Goal: Obtain resource: Obtain resource

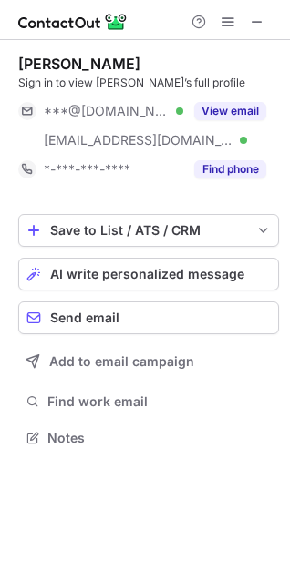
scroll to position [425, 290]
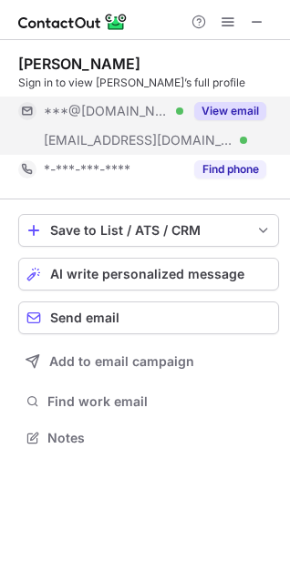
click at [238, 113] on button "View email" at bounding box center [230, 111] width 72 height 18
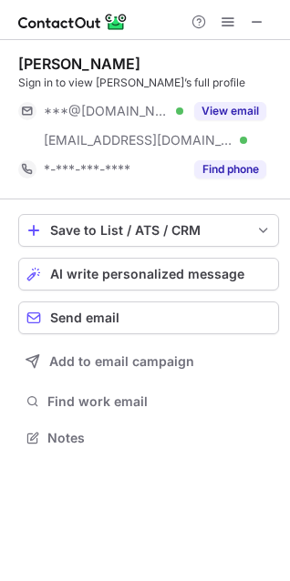
scroll to position [425, 290]
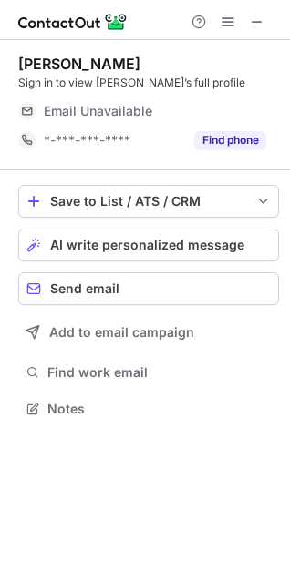
scroll to position [402, 290]
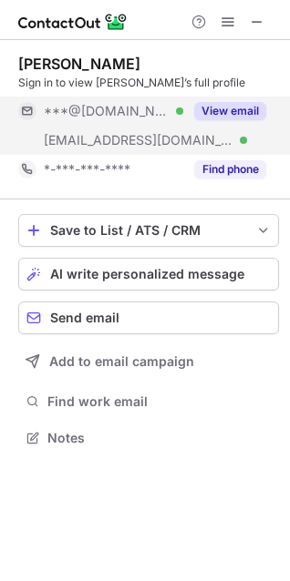
scroll to position [425, 290]
click at [259, 106] on button "View email" at bounding box center [230, 111] width 72 height 18
click at [247, 104] on button "View email" at bounding box center [230, 111] width 72 height 18
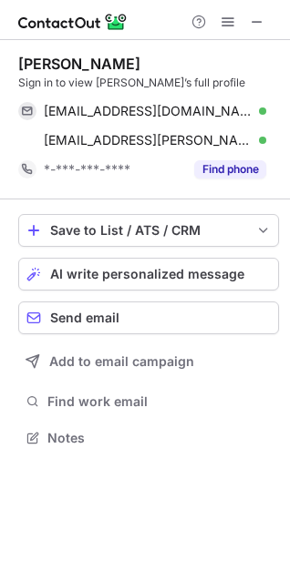
click at [117, 65] on div "Chelsea Mikulencak" at bounding box center [79, 64] width 122 height 18
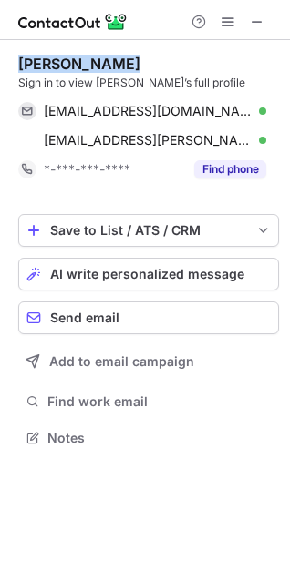
click at [117, 65] on div "Chelsea Mikulencak" at bounding box center [79, 64] width 122 height 18
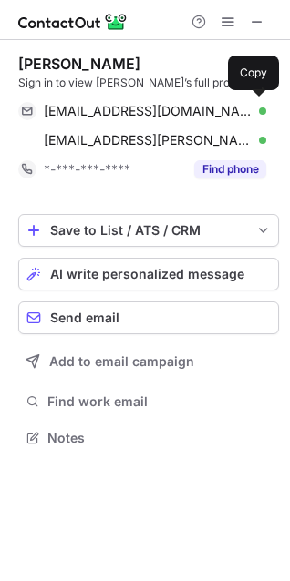
scroll to position [425, 290]
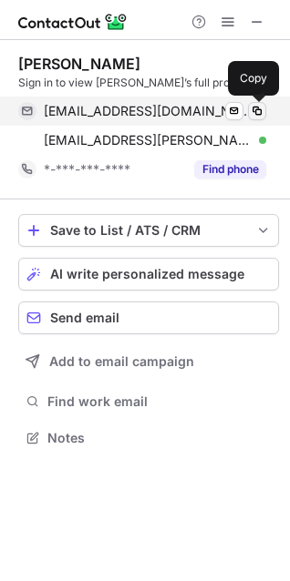
click at [261, 106] on span at bounding box center [256, 111] width 15 height 15
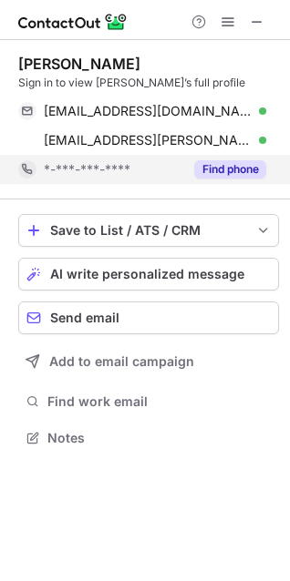
scroll to position [425, 290]
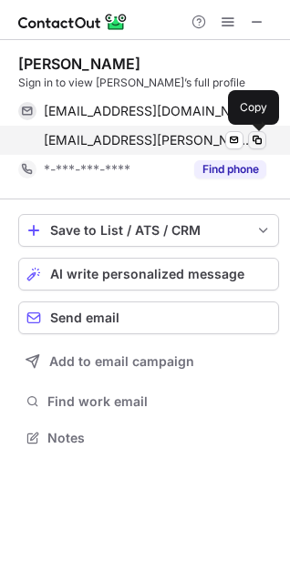
click at [258, 137] on span at bounding box center [256, 140] width 15 height 15
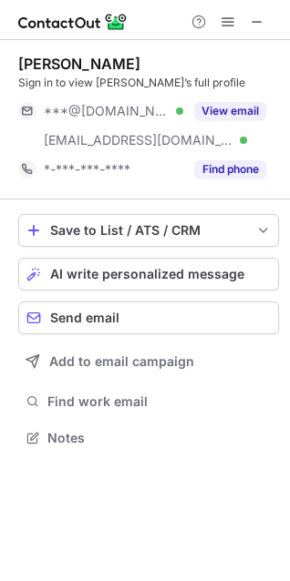
scroll to position [425, 290]
click at [102, 62] on div "Megan Sturm" at bounding box center [79, 64] width 122 height 18
click at [102, 62] on div "[PERSON_NAME]" at bounding box center [79, 64] width 122 height 18
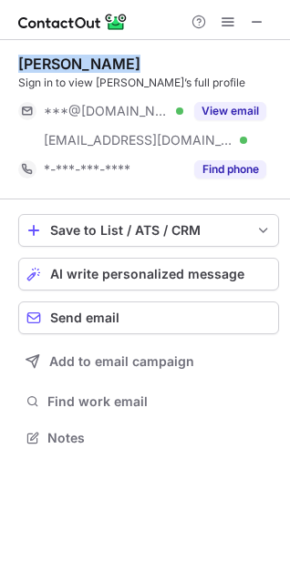
click at [102, 62] on div "Megan Sturm" at bounding box center [79, 64] width 122 height 18
copy div "Megan Sturm"
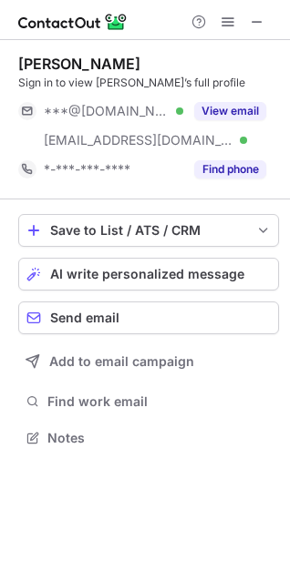
scroll to position [425, 290]
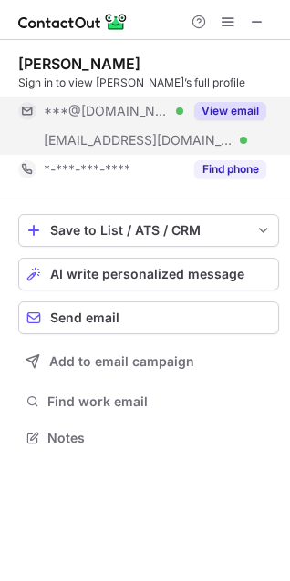
click at [244, 103] on button "View email" at bounding box center [230, 111] width 72 height 18
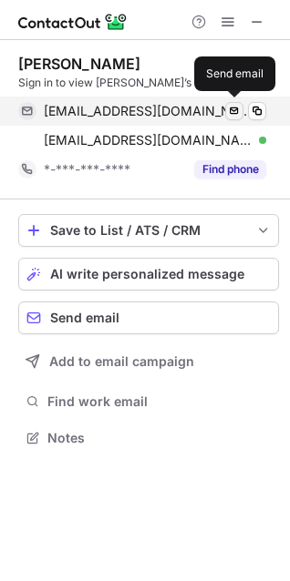
click at [242, 107] on button at bounding box center [234, 111] width 18 height 18
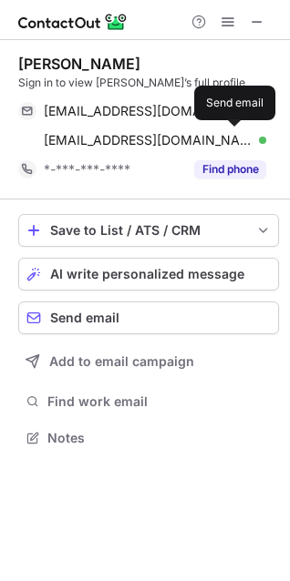
scroll to position [425, 290]
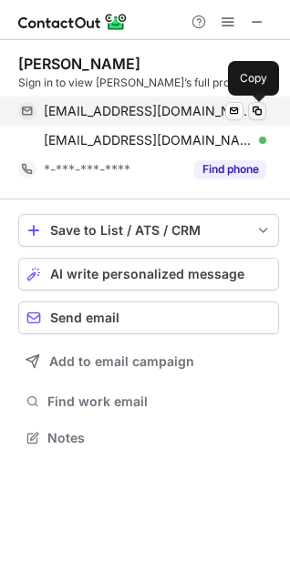
click at [258, 103] on button at bounding box center [257, 111] width 18 height 18
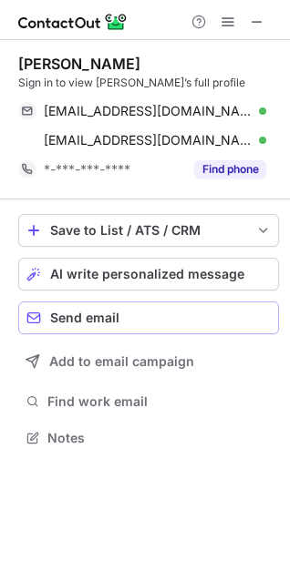
scroll to position [425, 290]
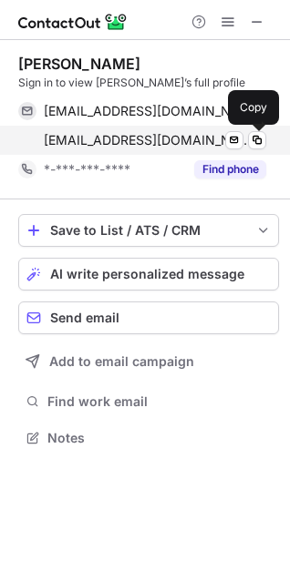
click at [264, 136] on button at bounding box center [257, 140] width 18 height 18
click at [251, 145] on span at bounding box center [256, 140] width 15 height 15
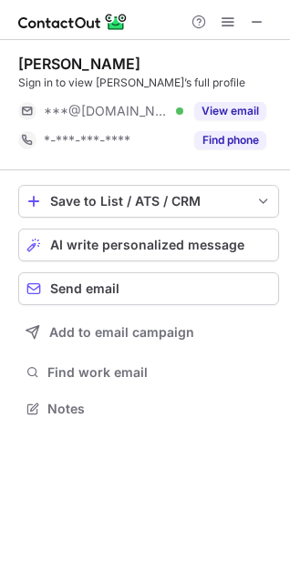
scroll to position [396, 290]
click at [73, 66] on div "Cyrilla-Lyn Thompson" at bounding box center [79, 64] width 122 height 18
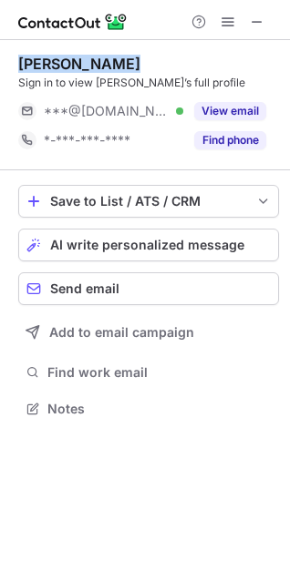
click at [73, 66] on div "Cyrilla-Lyn Thompson" at bounding box center [79, 64] width 122 height 18
copy div "Cyrilla-Lyn Thompson"
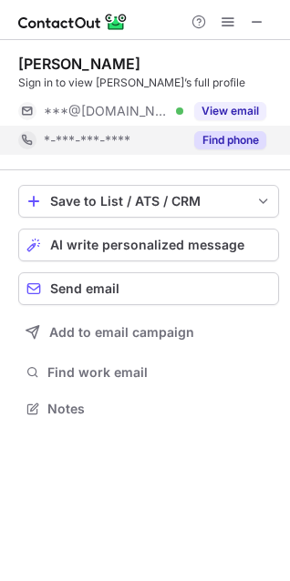
scroll to position [396, 290]
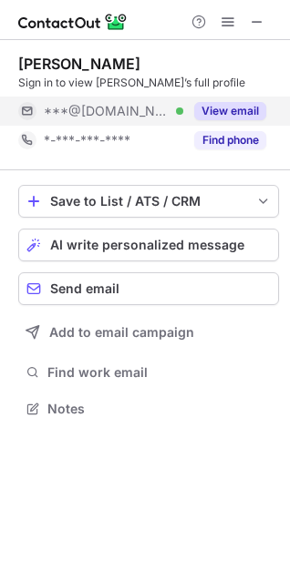
click at [250, 113] on button "View email" at bounding box center [230, 111] width 72 height 18
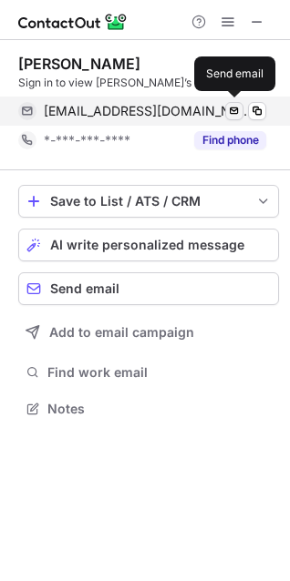
click at [259, 109] on span at bounding box center [256, 111] width 15 height 15
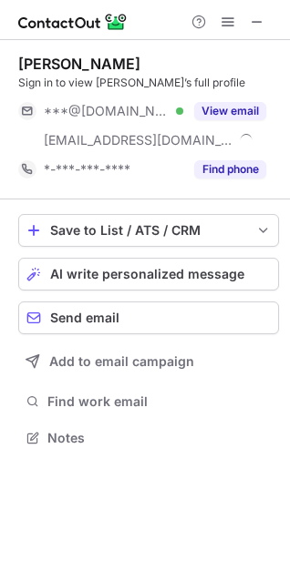
scroll to position [425, 290]
click at [97, 67] on div "Robin Thorner" at bounding box center [79, 64] width 122 height 18
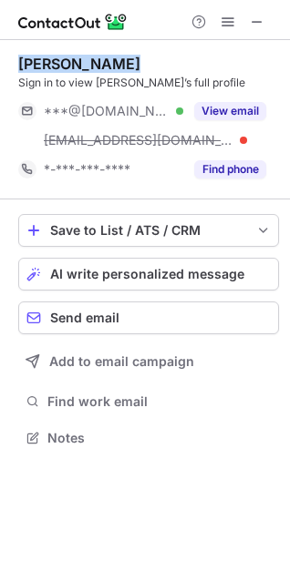
click at [97, 67] on div "Robin Thorner" at bounding box center [79, 64] width 122 height 18
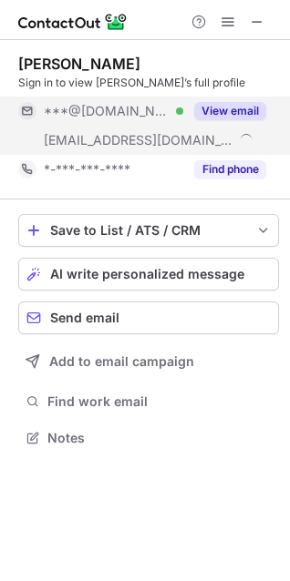
scroll to position [425, 290]
click at [249, 107] on button "View email" at bounding box center [230, 111] width 72 height 18
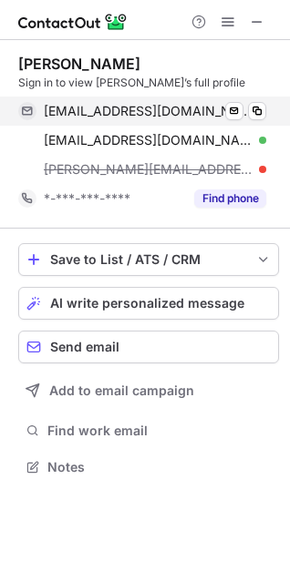
scroll to position [454, 290]
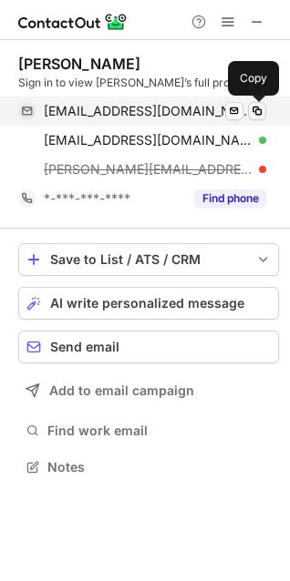
click at [259, 110] on span at bounding box center [256, 111] width 15 height 15
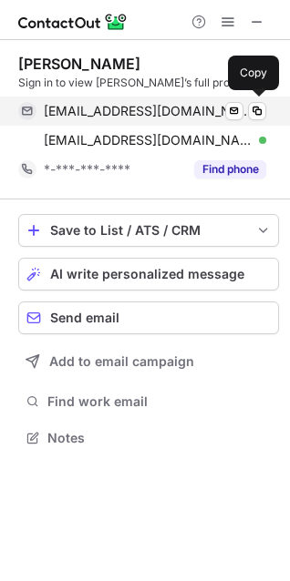
scroll to position [425, 290]
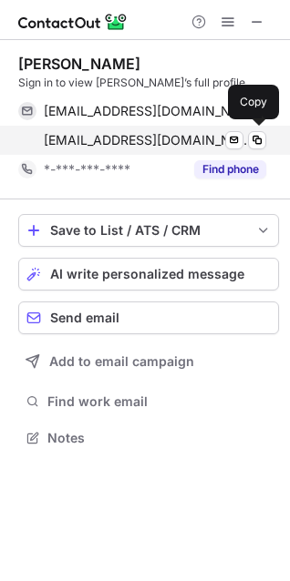
click at [253, 130] on div "rthorner@stmarytx.edu Verified Send email Copy" at bounding box center [142, 140] width 248 height 29
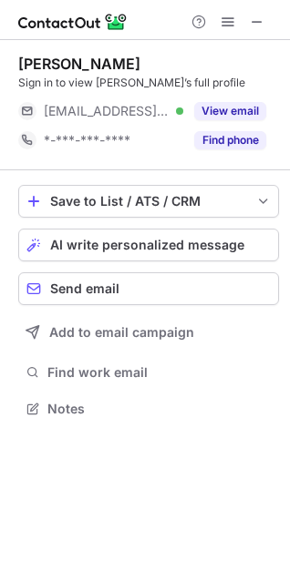
scroll to position [396, 290]
click at [71, 58] on div "[PERSON_NAME]" at bounding box center [79, 64] width 122 height 18
click at [71, 58] on div "Elizabeth Vela" at bounding box center [79, 64] width 122 height 18
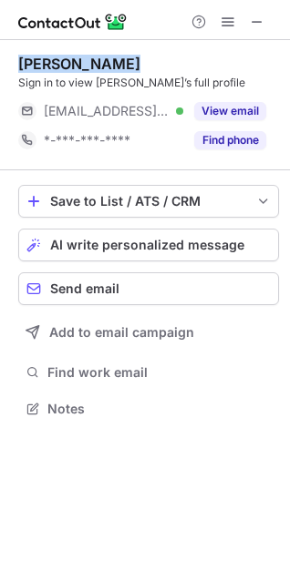
click at [71, 58] on div "Elizabeth Vela" at bounding box center [79, 64] width 122 height 18
copy div "Elizabeth Vela"
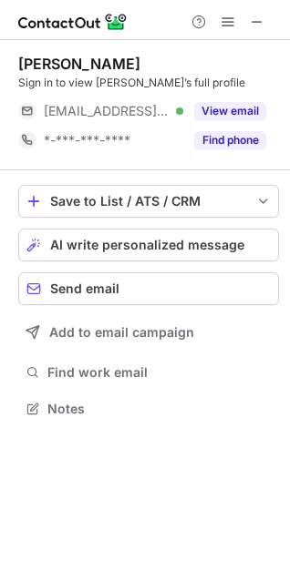
scroll to position [396, 290]
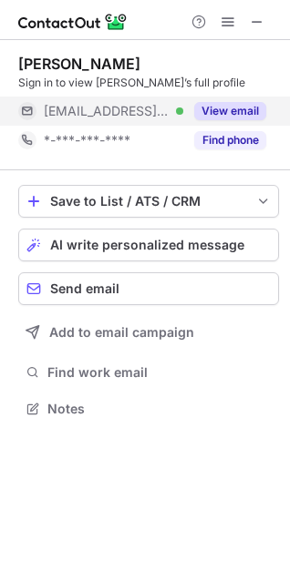
click at [245, 115] on button "View email" at bounding box center [230, 111] width 72 height 18
click at [183, 115] on div "***@dslawpc.com Verified" at bounding box center [113, 111] width 139 height 16
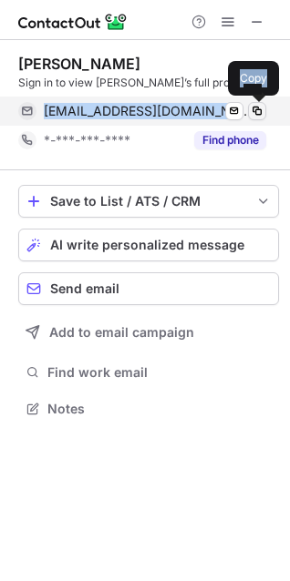
click at [249, 107] on button at bounding box center [257, 111] width 18 height 18
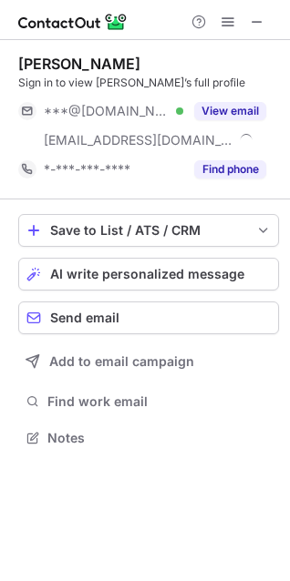
scroll to position [425, 290]
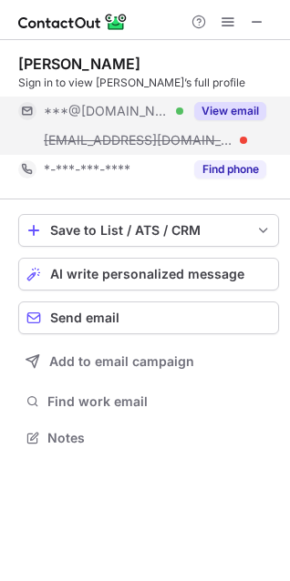
click at [238, 117] on button "View email" at bounding box center [230, 111] width 72 height 18
